Goal: Task Accomplishment & Management: Manage account settings

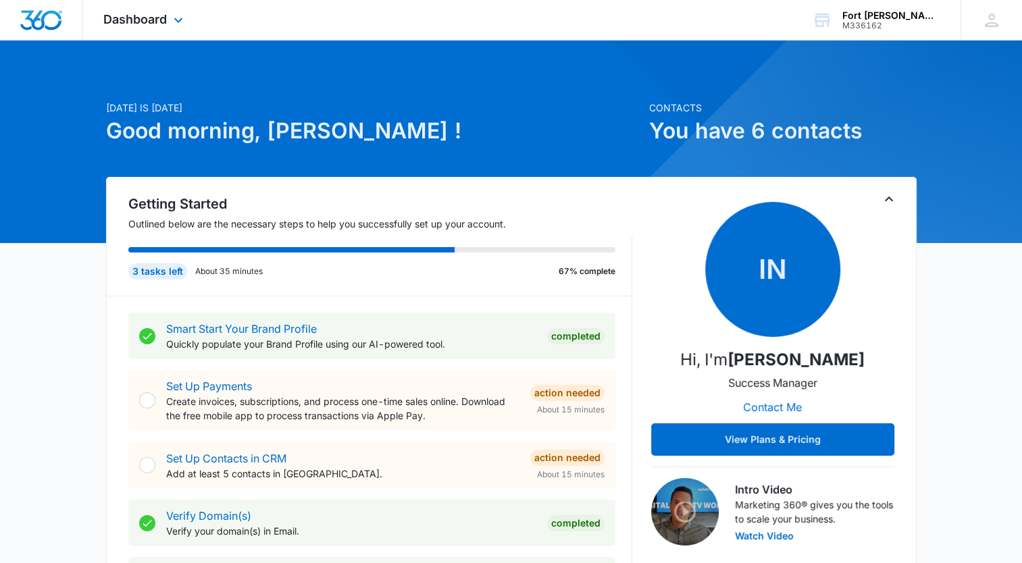
click at [169, 20] on div "Dashboard Apps Reputation Websites Forms CRM Email Social Shop Payments POS Con…" at bounding box center [145, 20] width 124 height 40
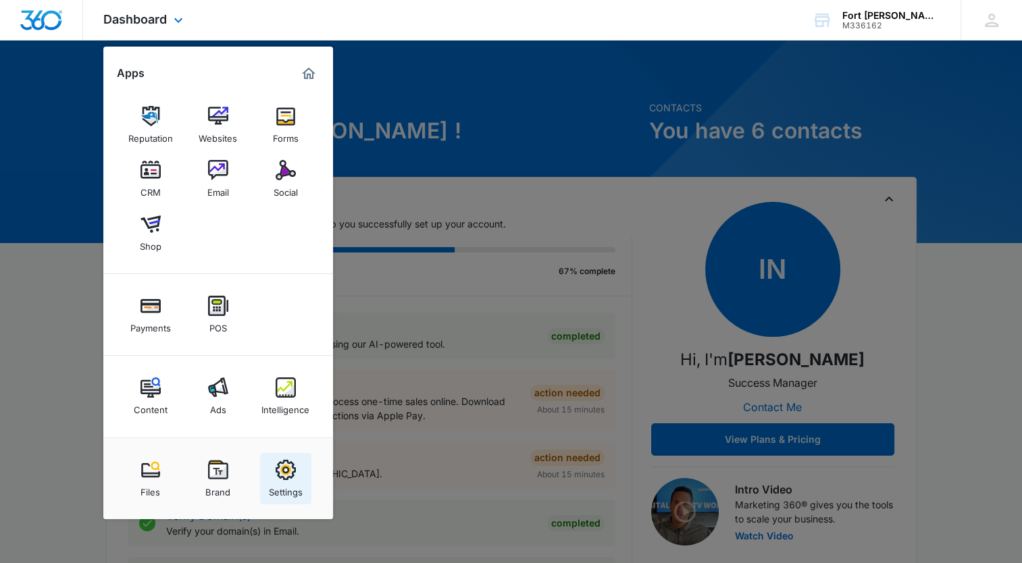
click at [292, 469] on img at bounding box center [286, 470] width 20 height 20
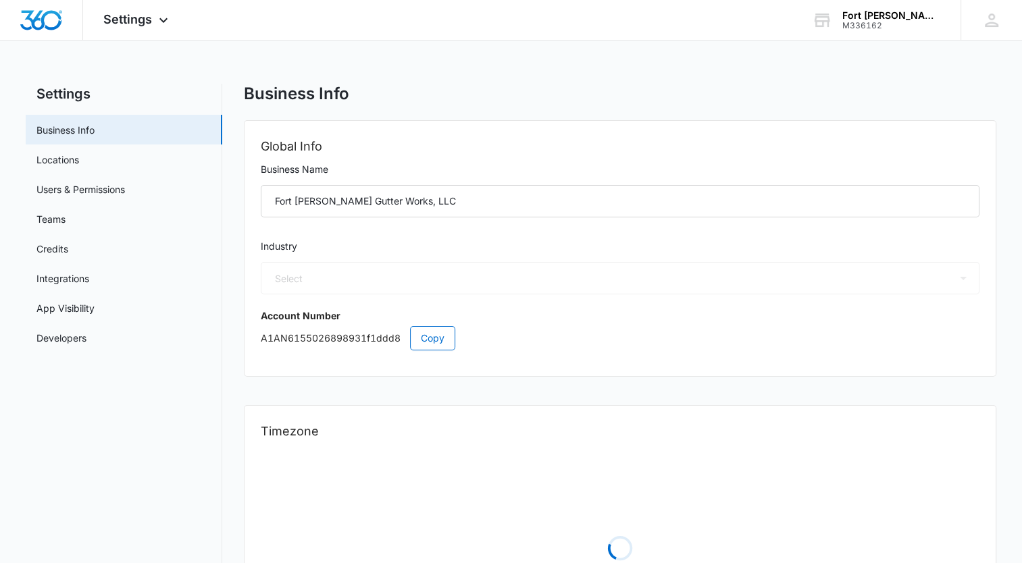
select select "52"
select select "US"
select select "America/[GEOGRAPHIC_DATA]"
click at [869, 12] on div "Fort [PERSON_NAME] Gutter Works, LLC" at bounding box center [891, 15] width 99 height 11
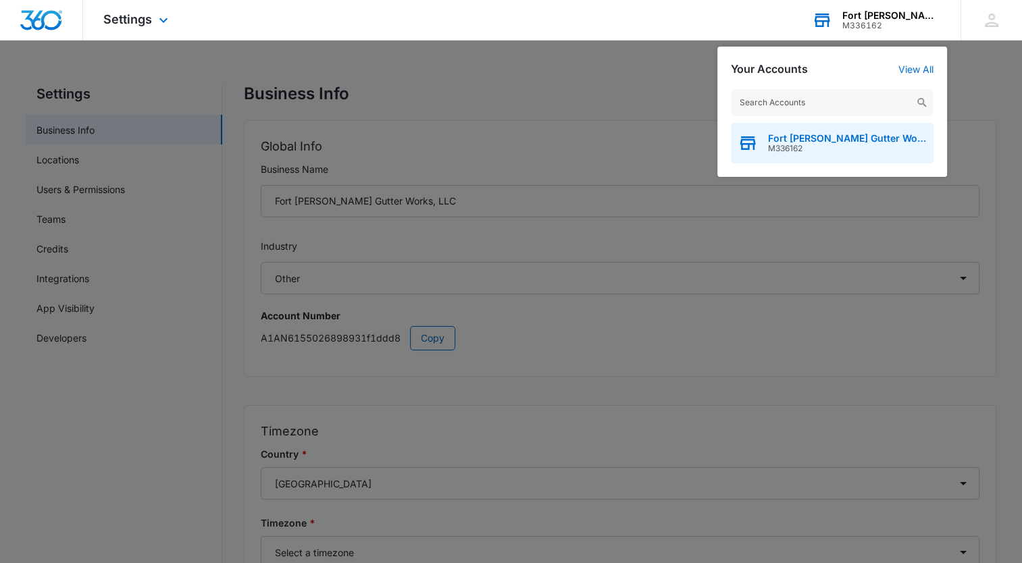
click at [827, 144] on span "M336162" at bounding box center [847, 148] width 159 height 9
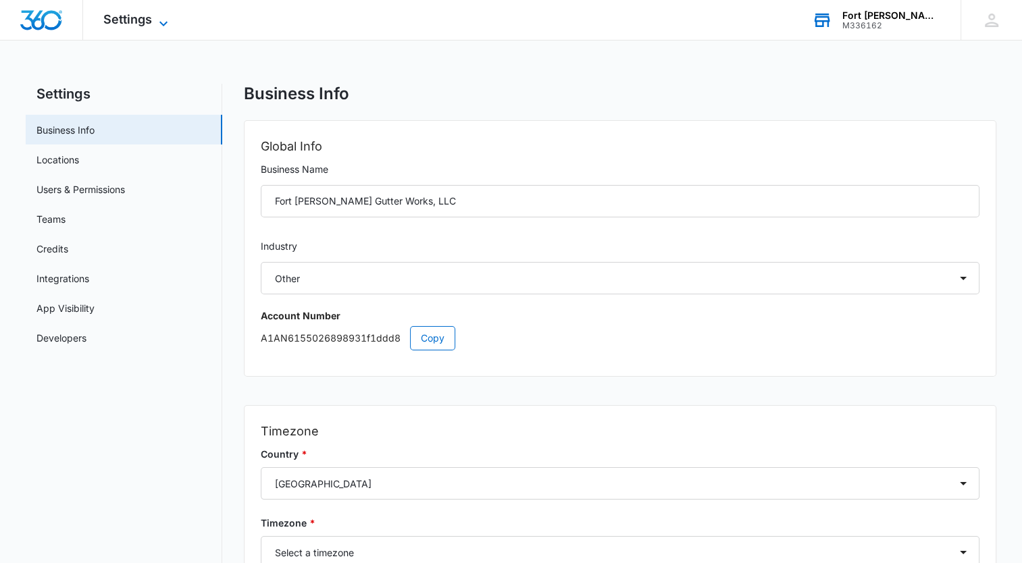
click at [149, 15] on span "Settings" at bounding box center [127, 19] width 49 height 14
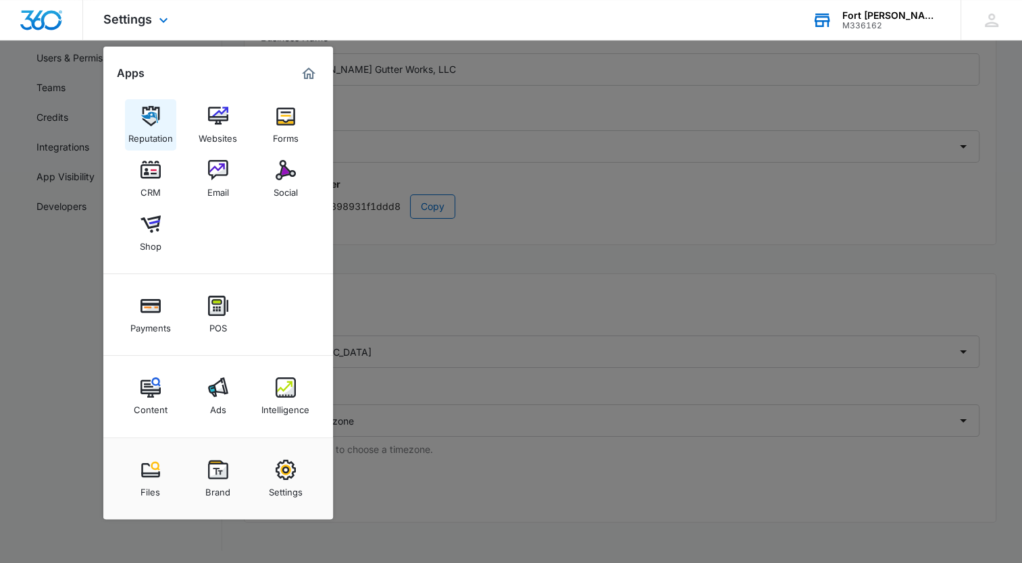
scroll to position [135, 0]
click at [639, 65] on div at bounding box center [511, 281] width 1022 height 563
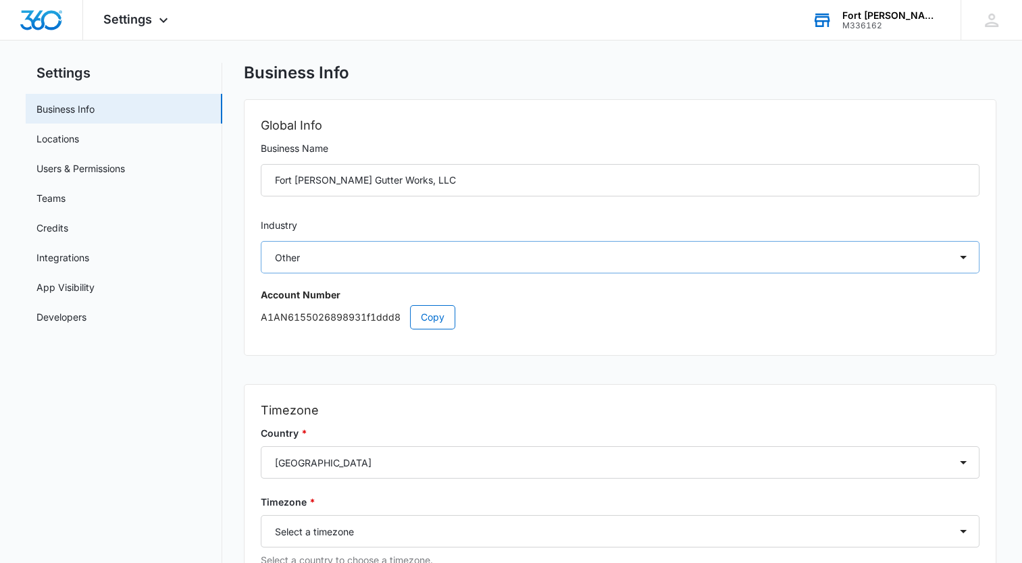
scroll to position [0, 0]
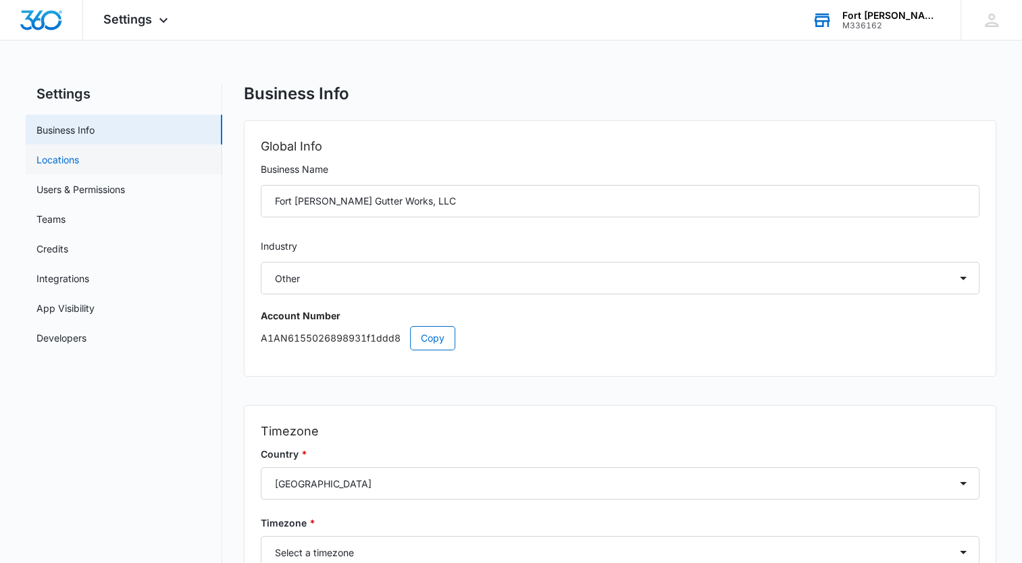
click at [79, 166] on link "Locations" at bounding box center [57, 160] width 43 height 14
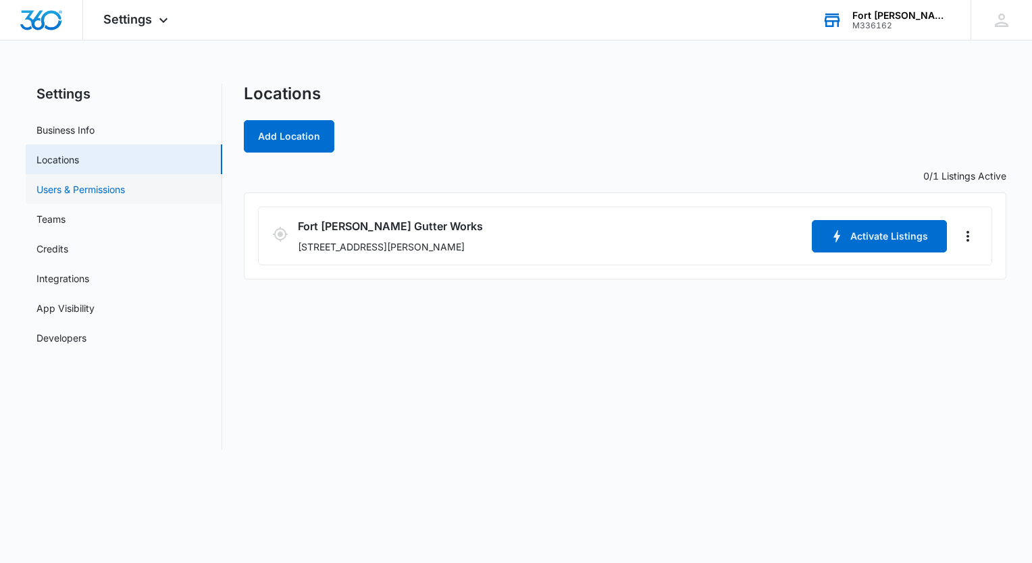
click at [88, 190] on link "Users & Permissions" at bounding box center [80, 189] width 88 height 14
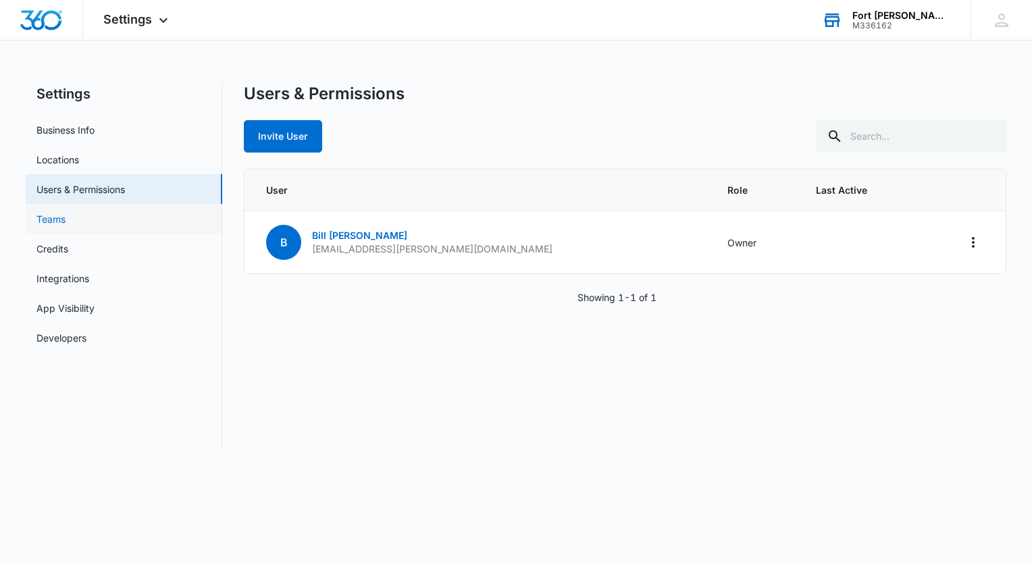
click at [63, 221] on link "Teams" at bounding box center [50, 219] width 29 height 14
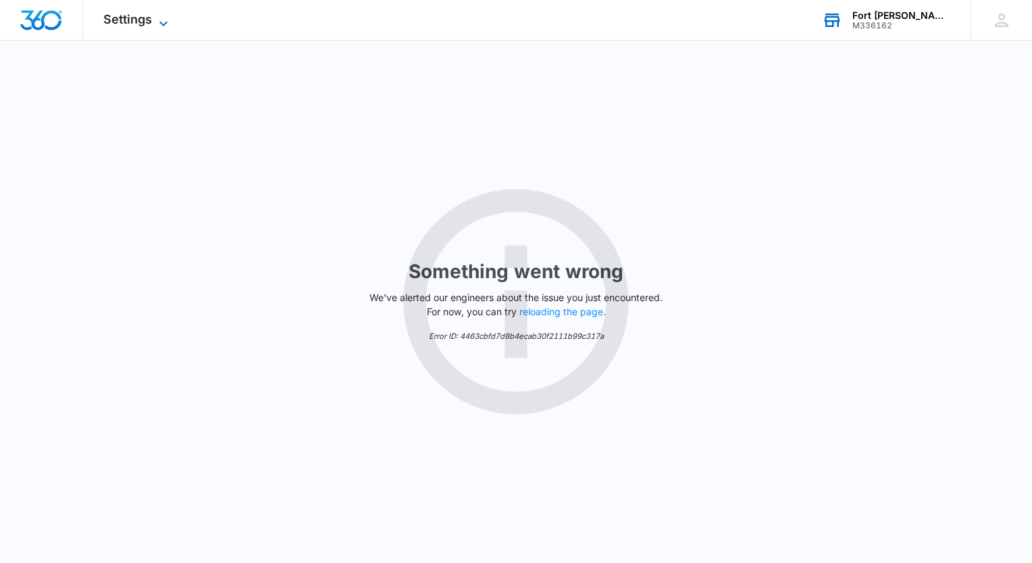
click at [150, 22] on span "Settings" at bounding box center [127, 19] width 49 height 14
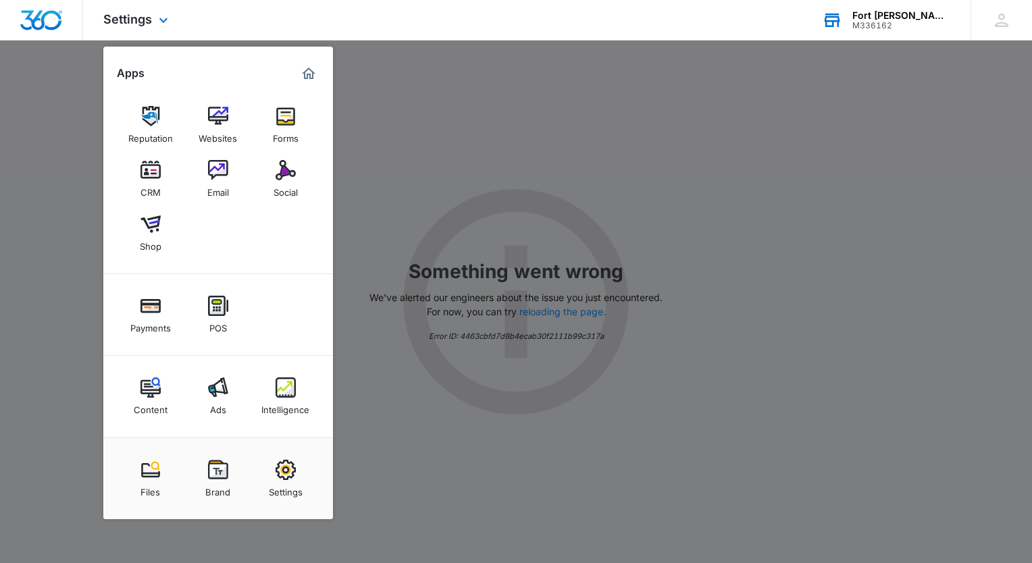
click at [55, 11] on img "Dashboard" at bounding box center [41, 20] width 43 height 20
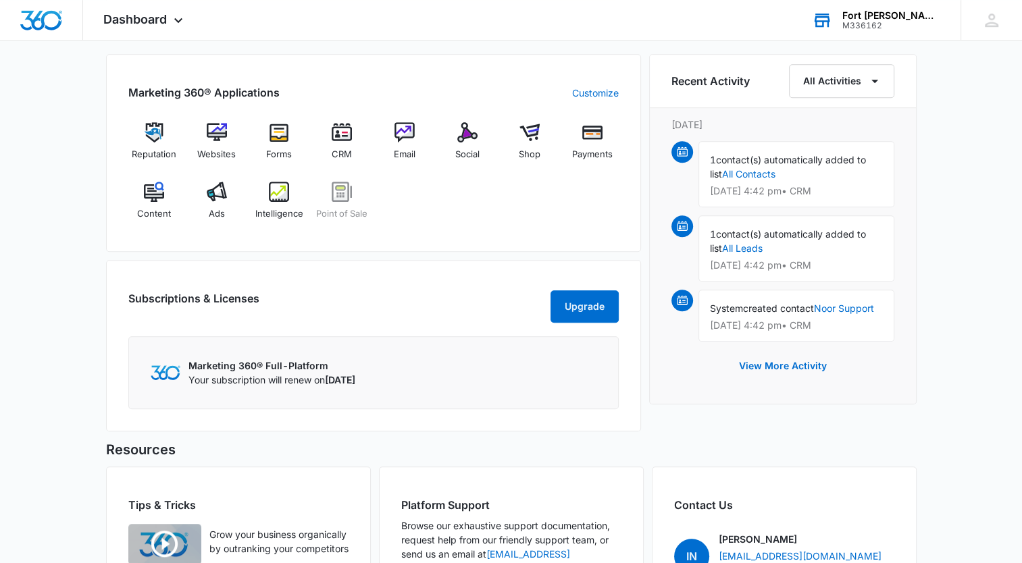
scroll to position [878, 0]
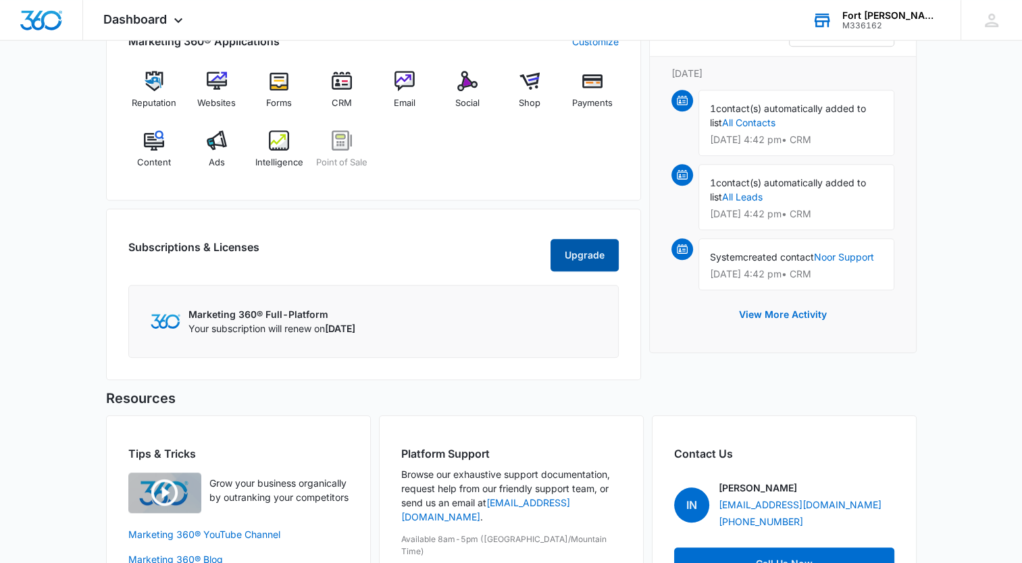
click at [578, 271] on button "Upgrade" at bounding box center [584, 255] width 68 height 32
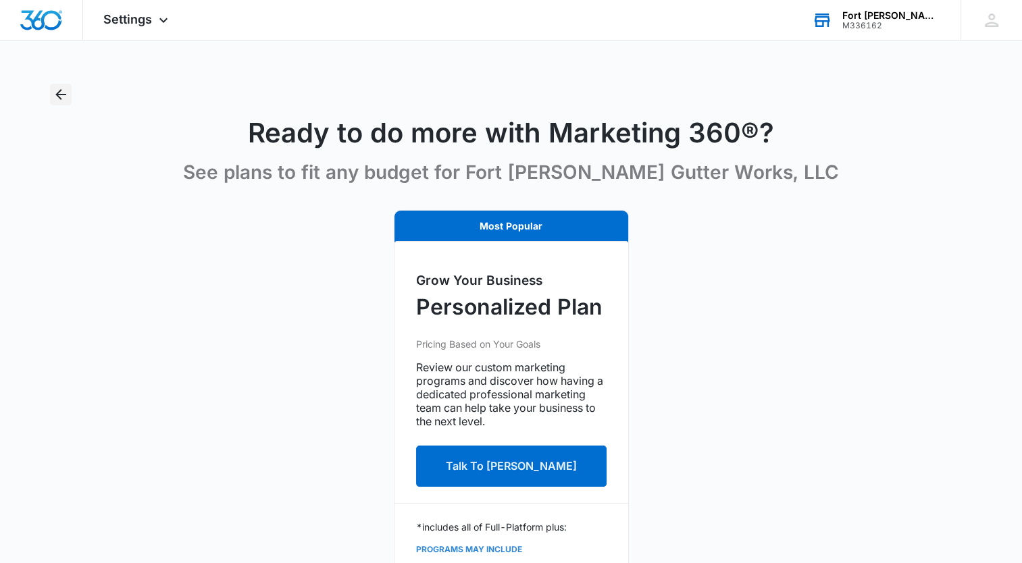
click at [65, 85] on button "Back" at bounding box center [61, 95] width 22 height 22
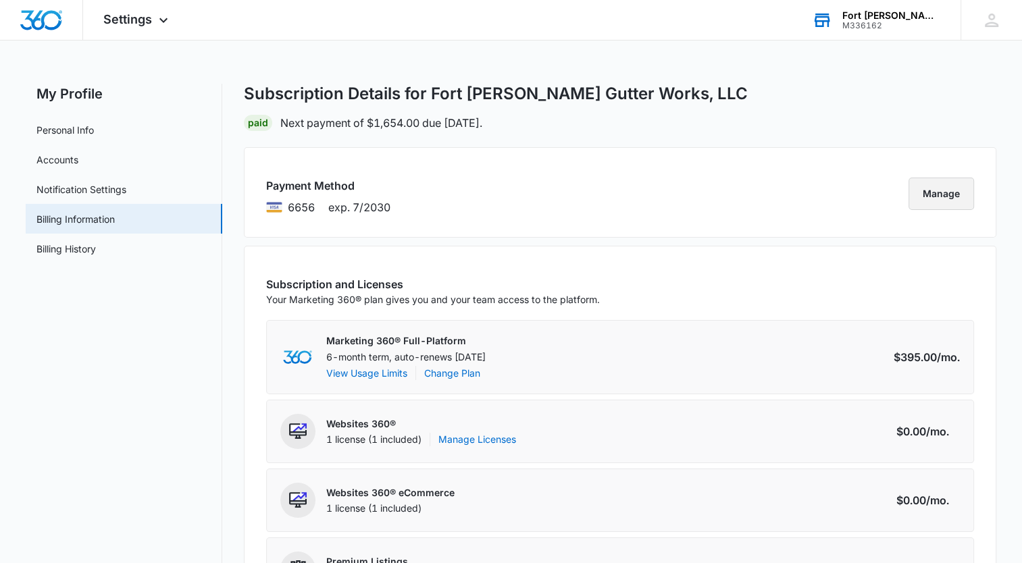
click at [921, 187] on button "Manage" at bounding box center [940, 194] width 65 height 32
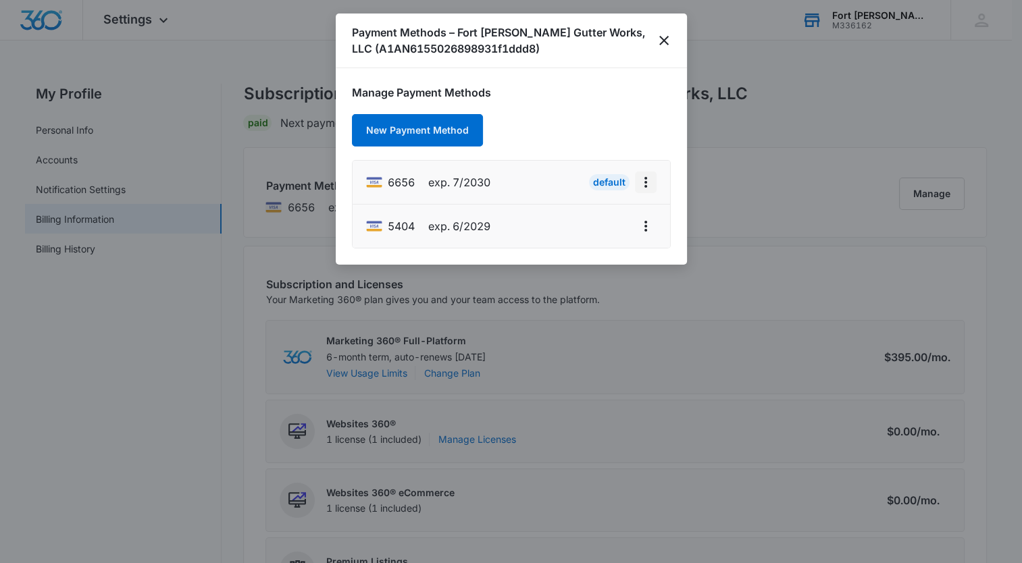
click at [642, 187] on icon "actions.viewMore" at bounding box center [645, 182] width 16 height 16
click at [652, 186] on icon "actions.viewMore" at bounding box center [645, 182] width 16 height 16
click at [645, 234] on button "actions.viewMore" at bounding box center [646, 226] width 22 height 22
click at [618, 184] on div "Set As Default" at bounding box center [591, 188] width 63 height 9
click at [646, 179] on icon "actions.viewMore" at bounding box center [645, 182] width 16 height 16
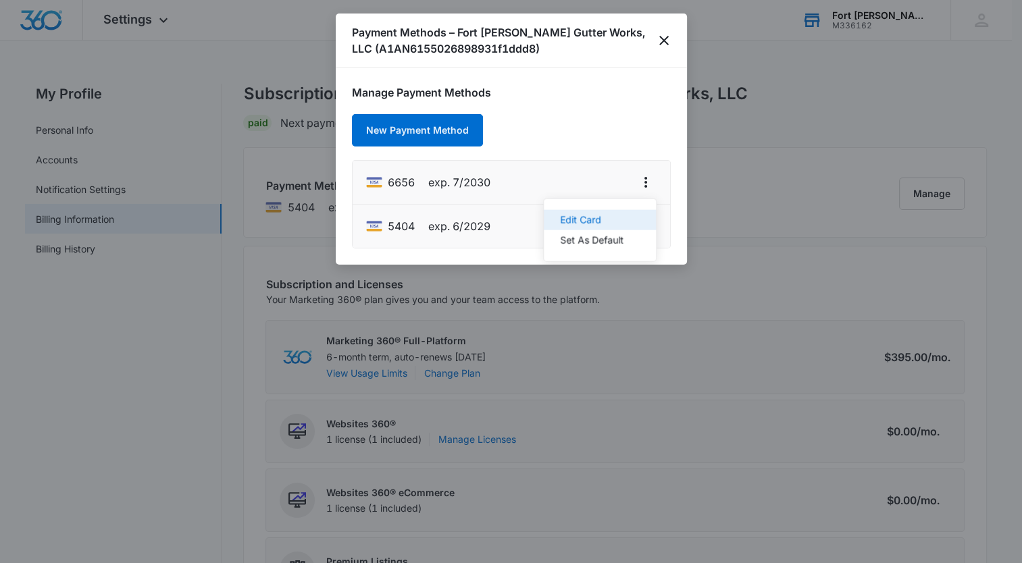
click at [604, 217] on div "Edit Card" at bounding box center [591, 219] width 63 height 9
select select "7"
select select "2030"
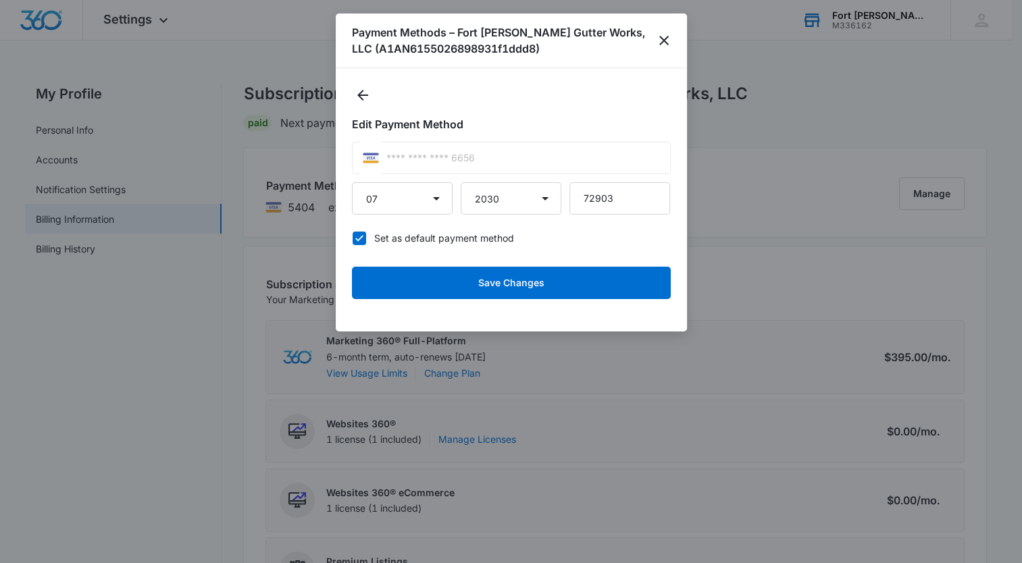
drag, startPoint x: 357, startPoint y: 240, endPoint x: 413, endPoint y: 240, distance: 56.7
click at [358, 240] on icon at bounding box center [359, 238] width 8 height 6
click at [352, 238] on input "Set as default payment method" at bounding box center [352, 238] width 1 height 1
checkbox input "false"
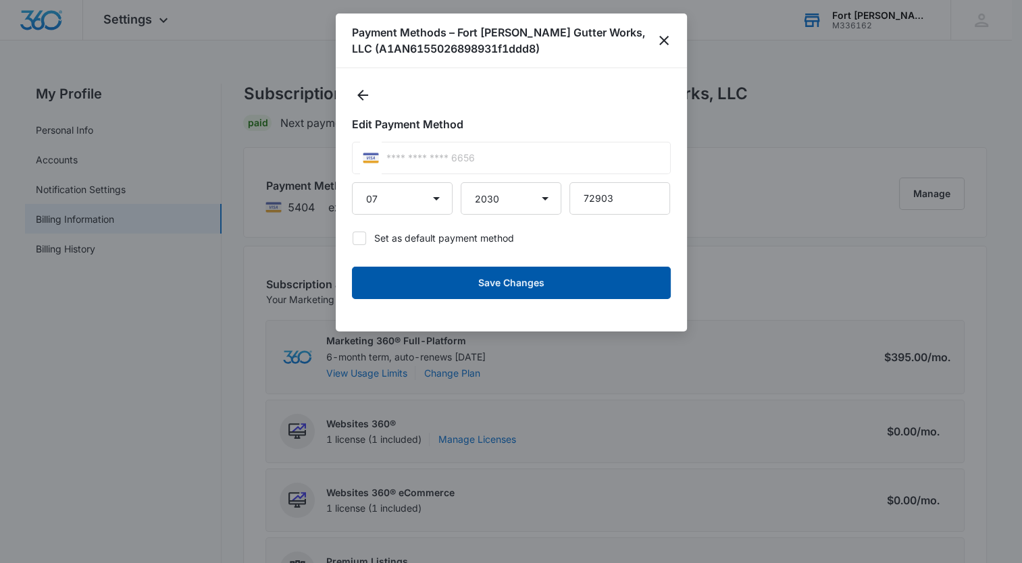
click at [516, 284] on button "Save Changes" at bounding box center [511, 283] width 319 height 32
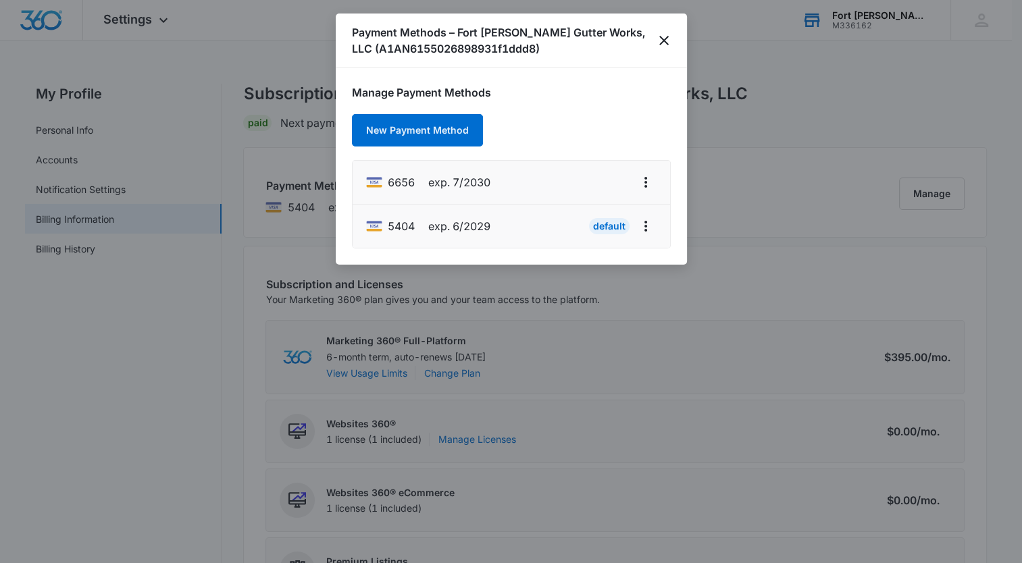
drag, startPoint x: 400, startPoint y: 183, endPoint x: 352, endPoint y: 192, distance: 48.7
click at [352, 192] on li "6656 exp. 7/2030" at bounding box center [510, 183] width 317 height 44
click at [384, 180] on div "6656 exp. 7/2030" at bounding box center [428, 183] width 124 height 22
click at [648, 180] on icon "actions.viewMore" at bounding box center [645, 182] width 16 height 16
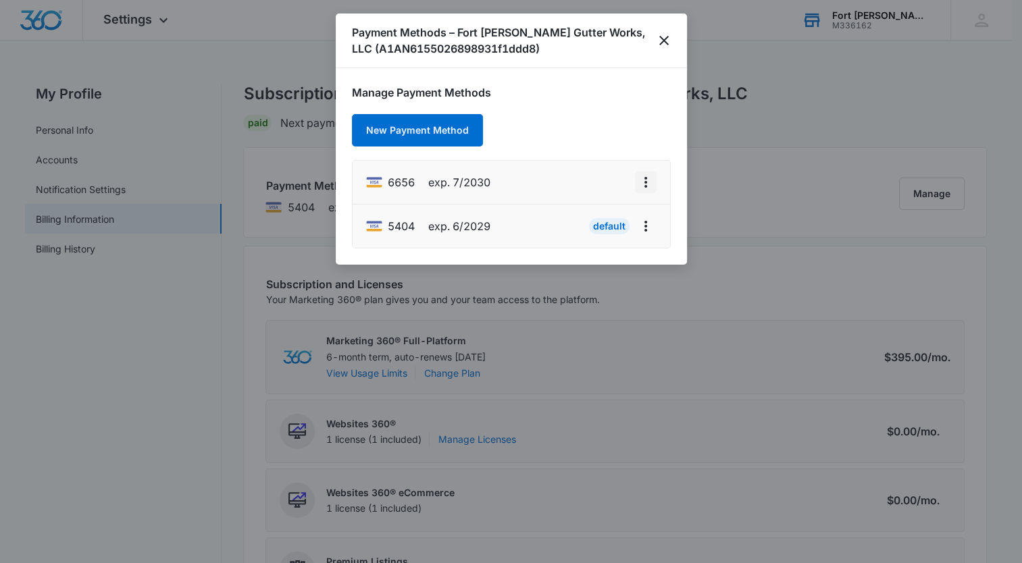
click at [648, 172] on button "actions.viewMore" at bounding box center [646, 183] width 22 height 22
click at [617, 218] on div "Edit Card" at bounding box center [591, 219] width 63 height 9
select select "7"
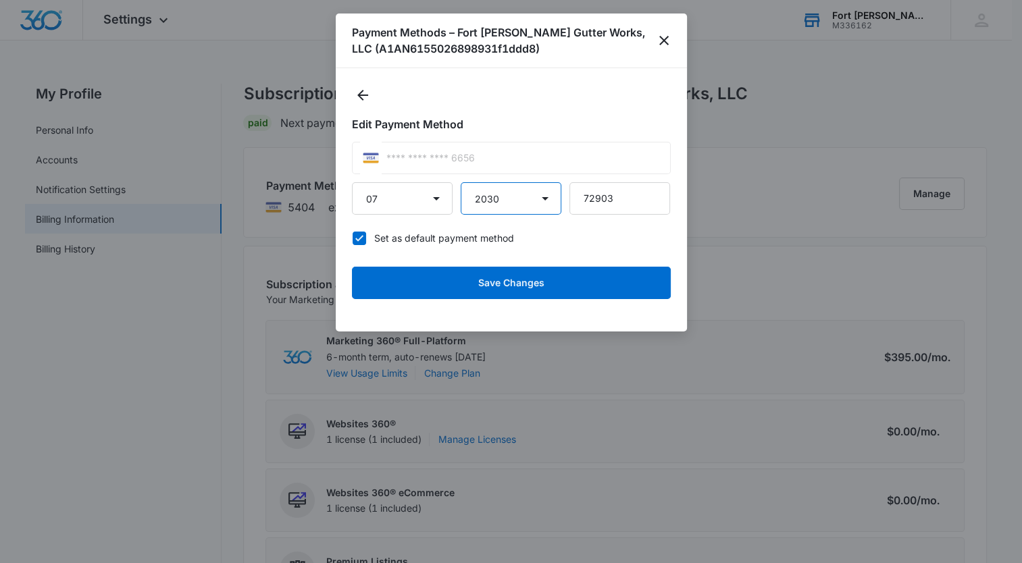
click at [554, 201] on select "2025 2026 2027 2028 2029 2030 2031 2032 2033 2034 2035 2036 2037 2038 2039 2040…" at bounding box center [511, 198] width 101 height 32
select select "2031"
click at [461, 182] on select "2025 2026 2027 2028 2029 2030 2031 2032 2033 2034 2035 2036 2037 2038 2039 2040…" at bounding box center [511, 198] width 101 height 32
click at [359, 237] on icon at bounding box center [359, 238] width 12 height 12
click at [352, 238] on input "Set as default payment method" at bounding box center [352, 238] width 1 height 1
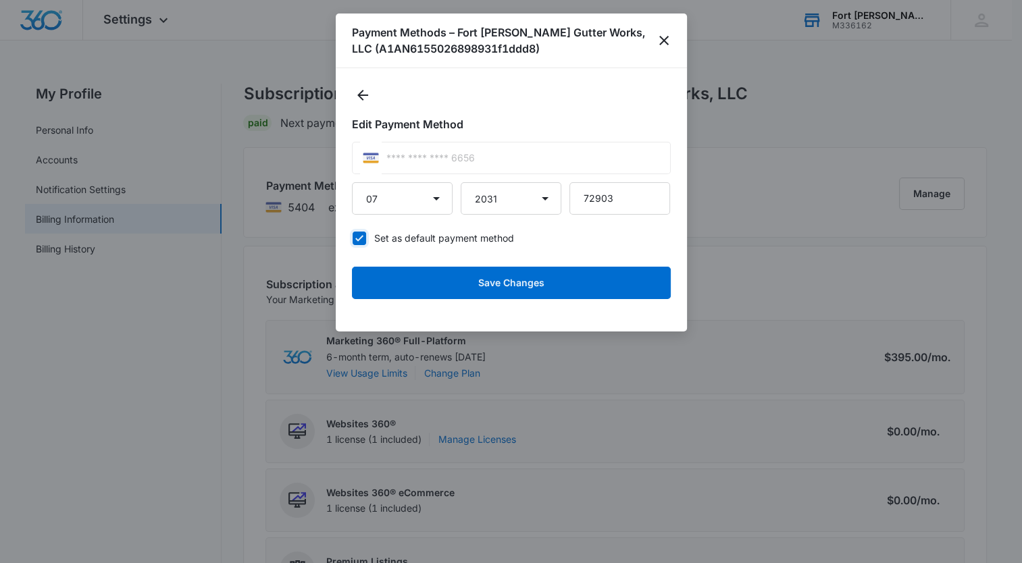
checkbox input "false"
click at [440, 194] on select "01 02 03 04 05 06 07 08 09 10 11 12" at bounding box center [402, 198] width 101 height 32
select select "3"
click at [352, 182] on select "01 02 03 04 05 06 07 08 09 10 11 12" at bounding box center [402, 198] width 101 height 32
click at [362, 234] on icon at bounding box center [359, 238] width 12 height 12
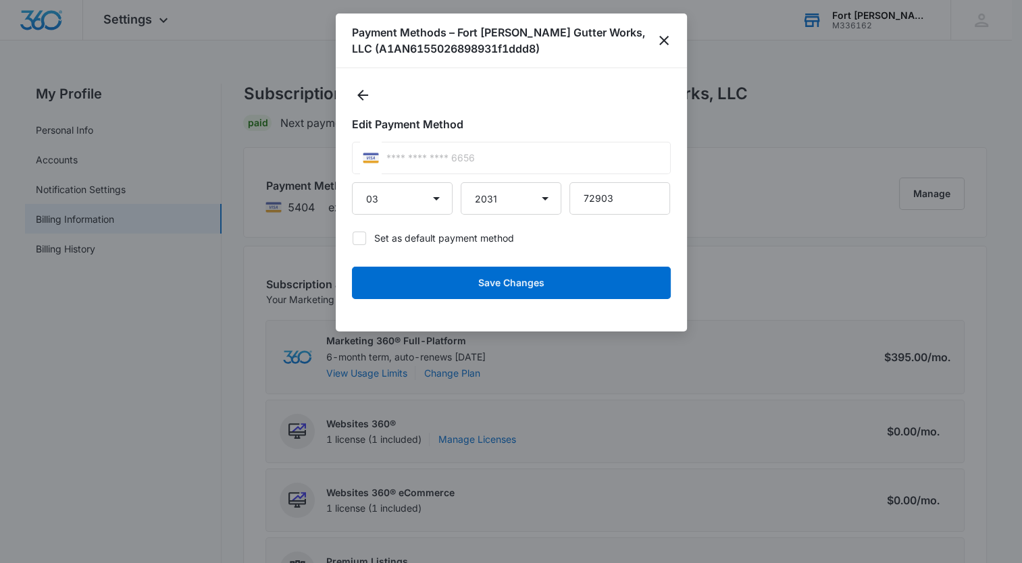
click at [352, 238] on input "Set as default payment method" at bounding box center [352, 238] width 1 height 1
click at [356, 236] on icon at bounding box center [359, 238] width 12 height 12
click at [352, 238] on input "Set as default payment method" at bounding box center [352, 238] width 1 height 1
checkbox input "false"
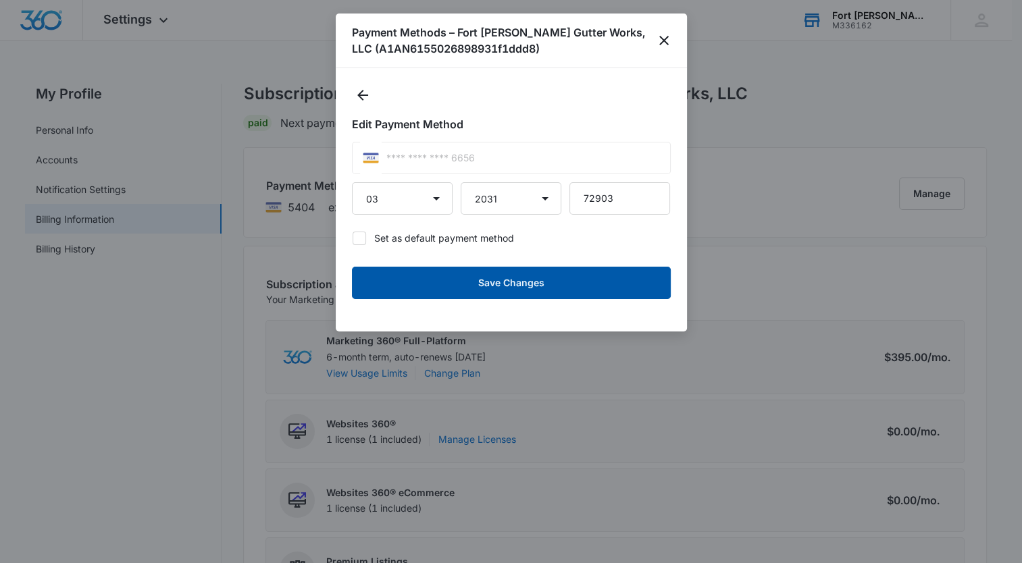
click at [560, 277] on button "Save Changes" at bounding box center [511, 283] width 319 height 32
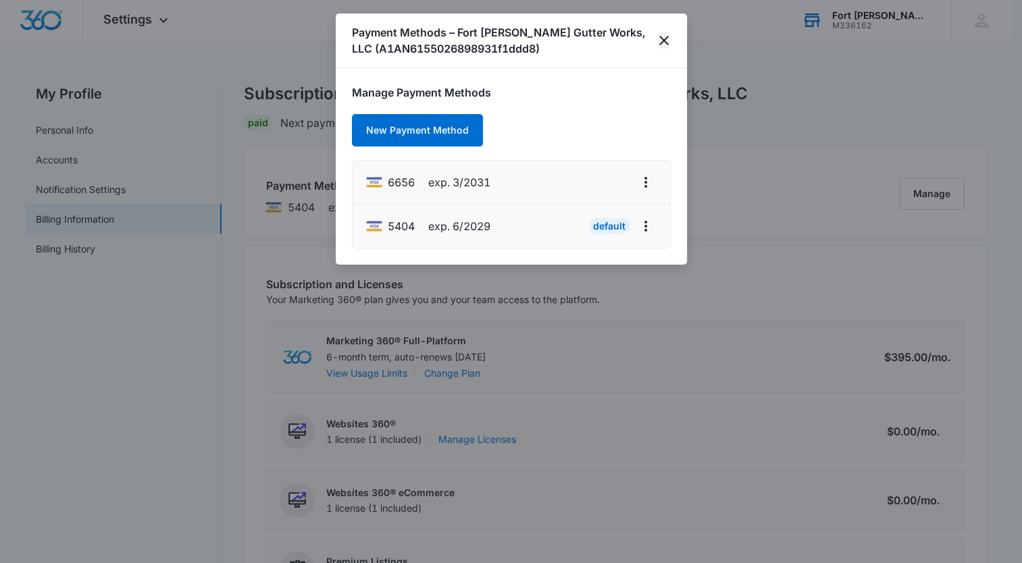
click at [662, 39] on icon "close" at bounding box center [663, 40] width 9 height 9
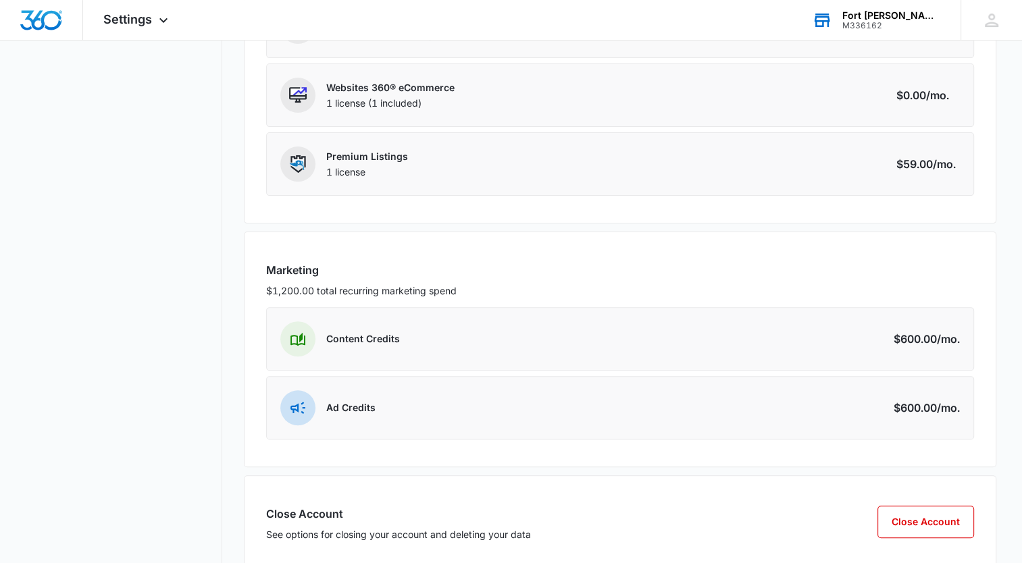
scroll to position [437, 0]
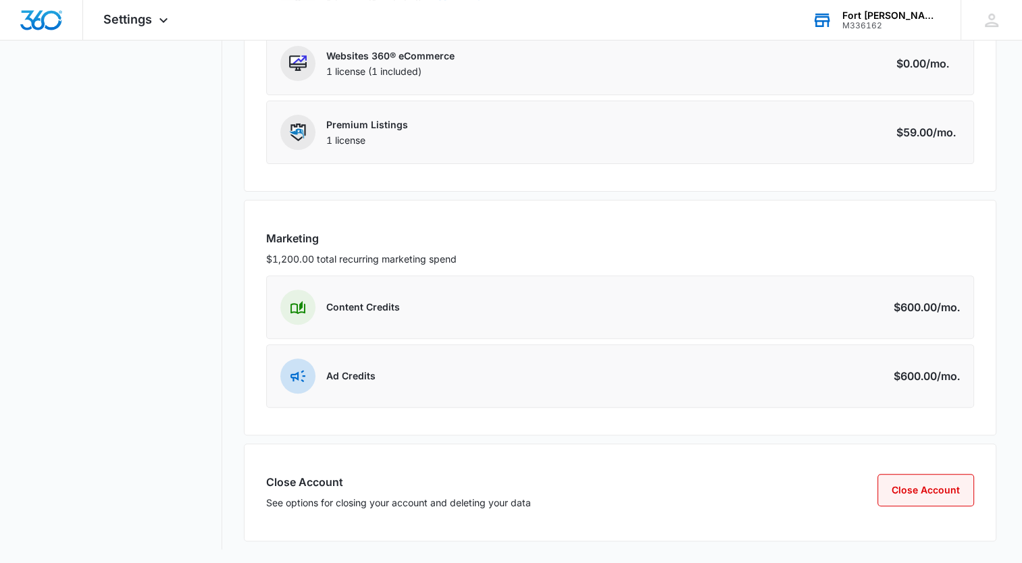
click at [903, 493] on button "Close Account" at bounding box center [925, 490] width 97 height 32
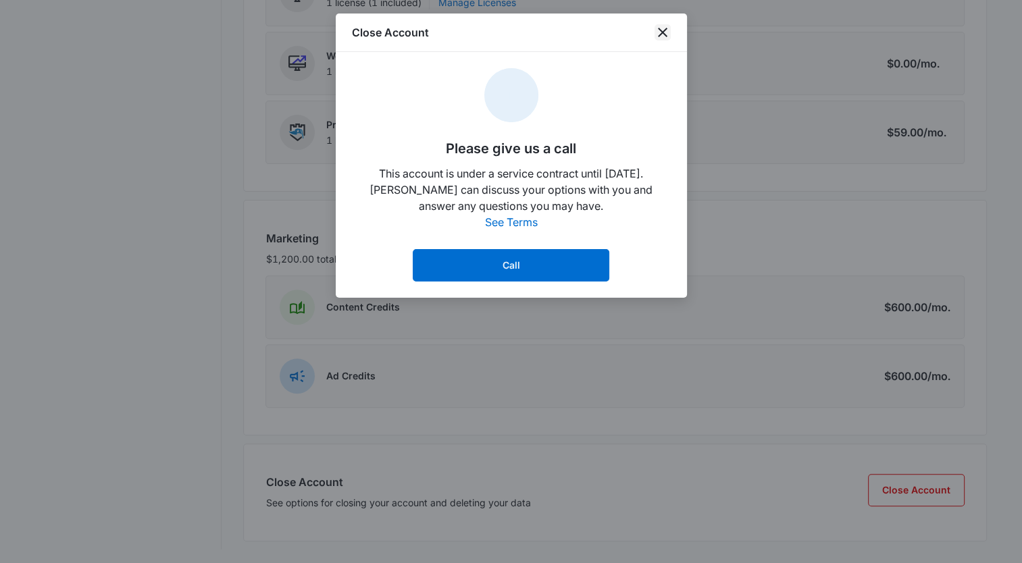
click at [666, 26] on icon "close" at bounding box center [662, 32] width 16 height 16
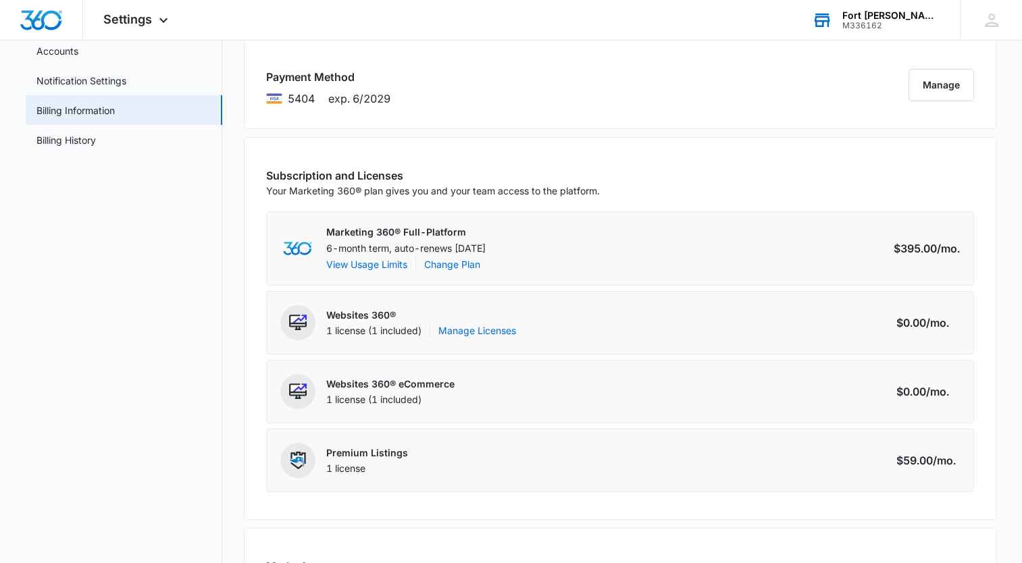
scroll to position [99, 0]
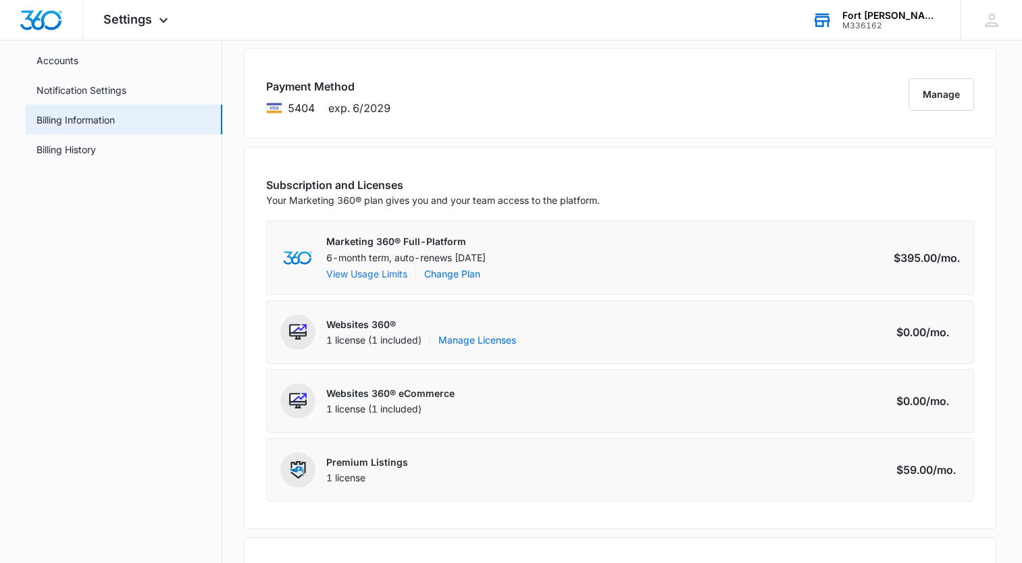
click at [357, 269] on button "View Usage Limits" at bounding box center [366, 274] width 81 height 14
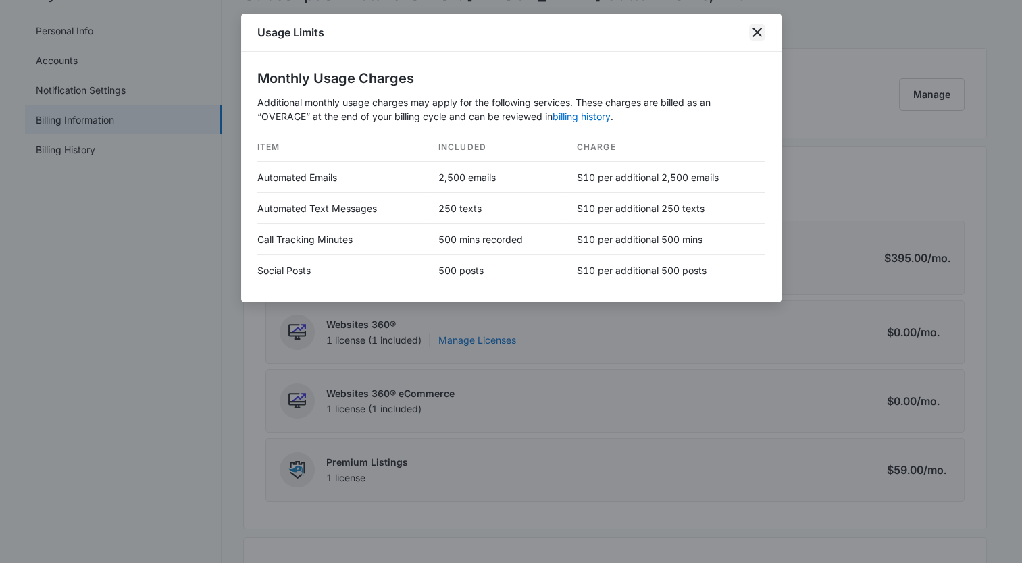
click at [761, 37] on icon "close" at bounding box center [757, 32] width 16 height 16
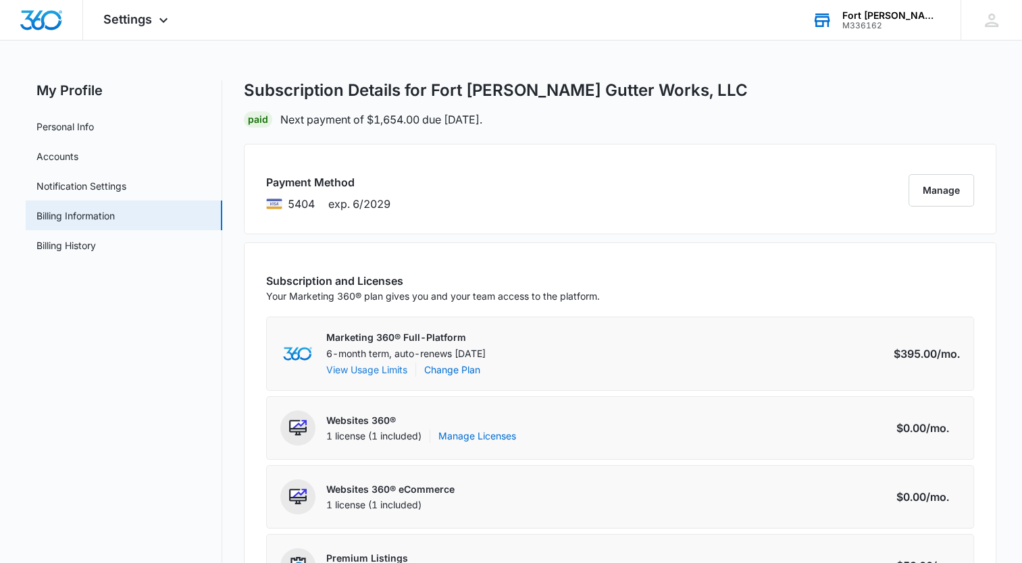
scroll to position [0, 0]
